Goal: Navigation & Orientation: Understand site structure

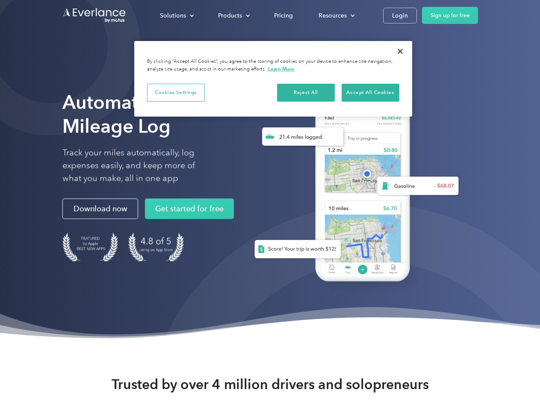
click at [176, 15] on div "Solutions" at bounding box center [173, 15] width 26 height 11
click at [233, 15] on div "Products" at bounding box center [230, 15] width 24 height 11
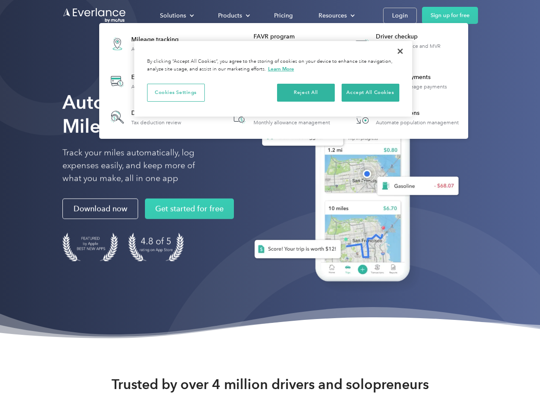
click at [335, 15] on div "Resources" at bounding box center [332, 15] width 28 height 11
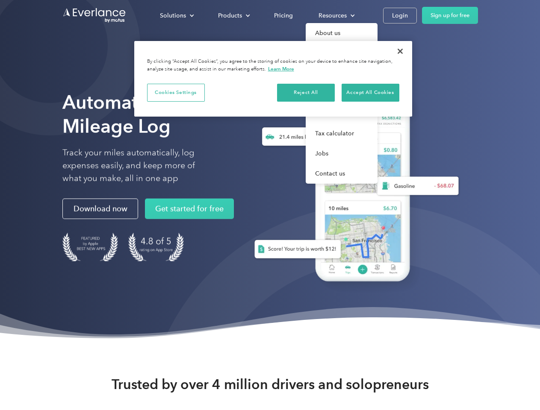
click at [176, 92] on button "Cookies Settings" at bounding box center [176, 93] width 58 height 18
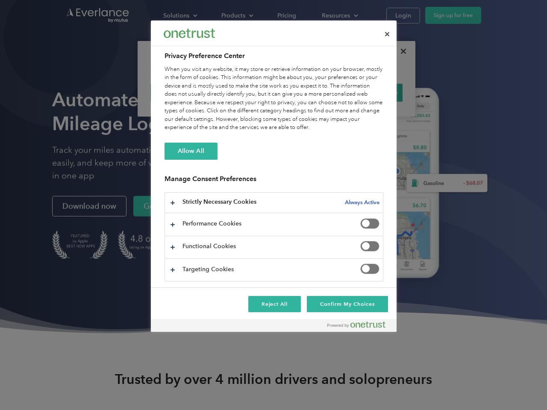
click at [306, 92] on div "When you visit any website, it may store or retrieve information on your browse…" at bounding box center [273, 98] width 219 height 67
click at [370, 92] on div "When you visit any website, it may store or retrieve information on your browse…" at bounding box center [273, 98] width 219 height 67
click at [400, 51] on div at bounding box center [273, 205] width 547 height 410
